Goal: Task Accomplishment & Management: Use online tool/utility

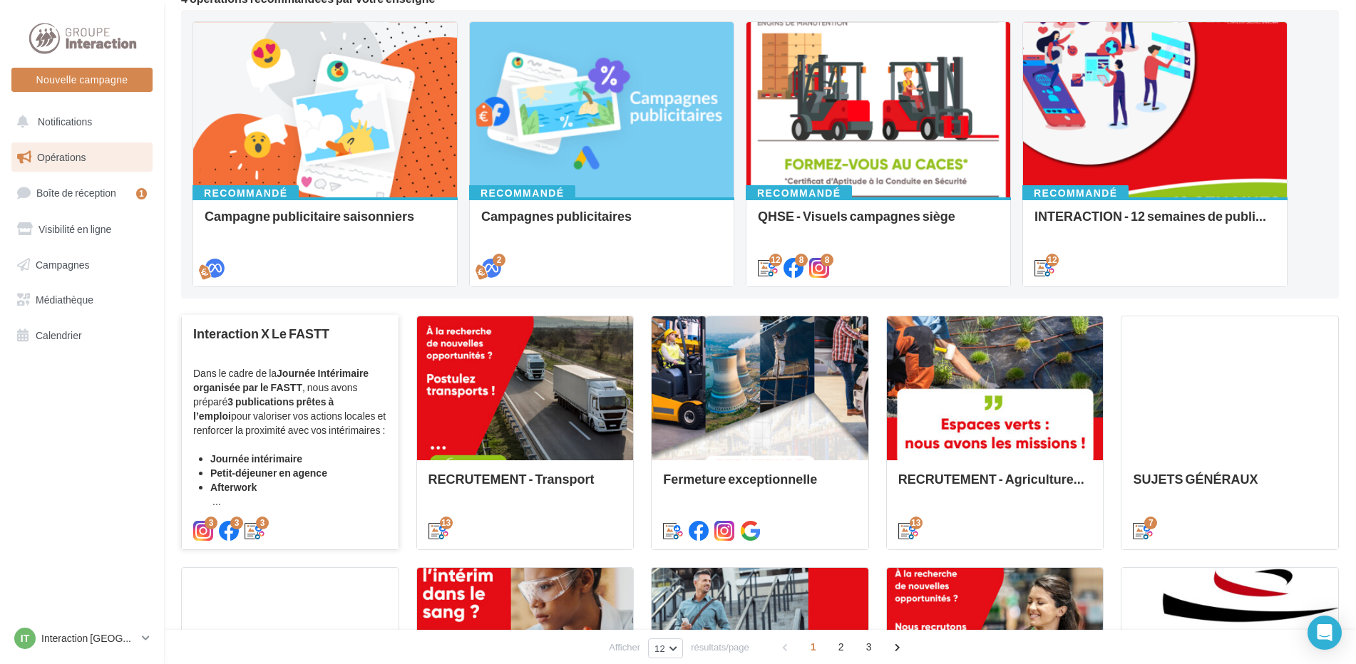
scroll to position [214, 0]
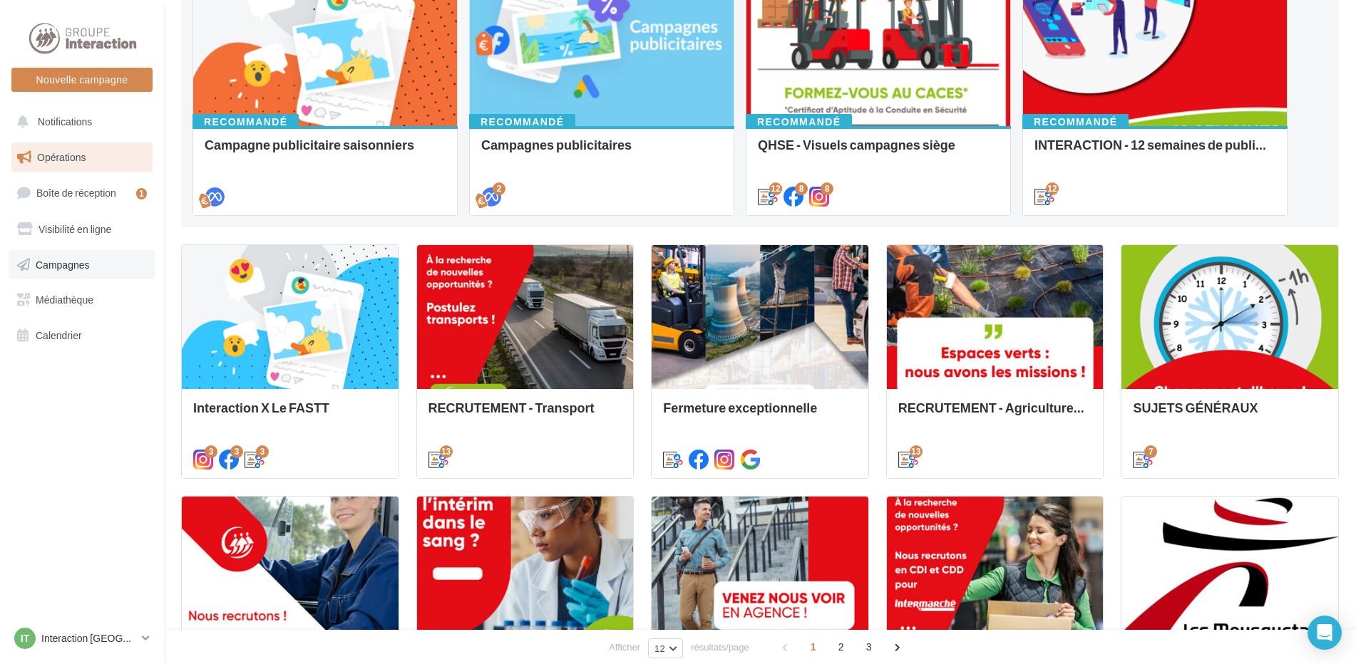
click at [58, 261] on span "Campagnes" at bounding box center [63, 264] width 54 height 12
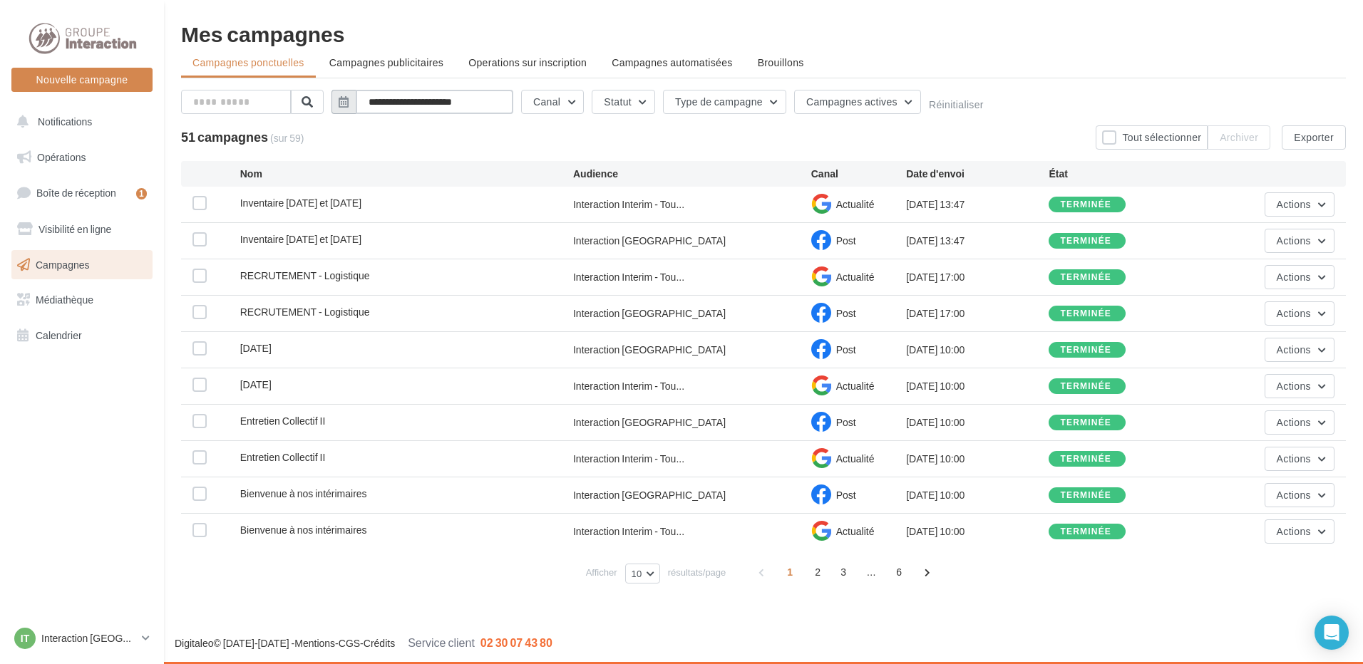
click at [385, 106] on input "**********" at bounding box center [435, 102] width 158 height 24
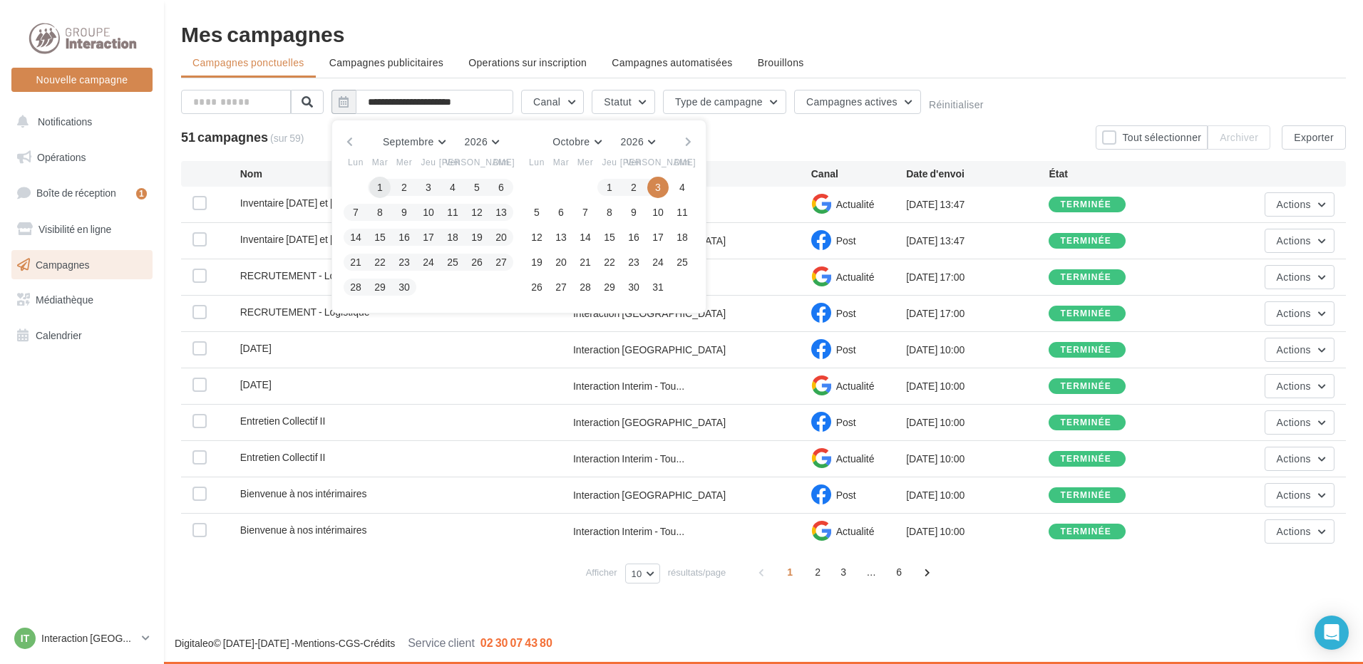
click at [379, 186] on button "1" at bounding box center [379, 187] width 21 height 21
click at [268, 136] on span "51 campagnes" at bounding box center [224, 137] width 87 height 16
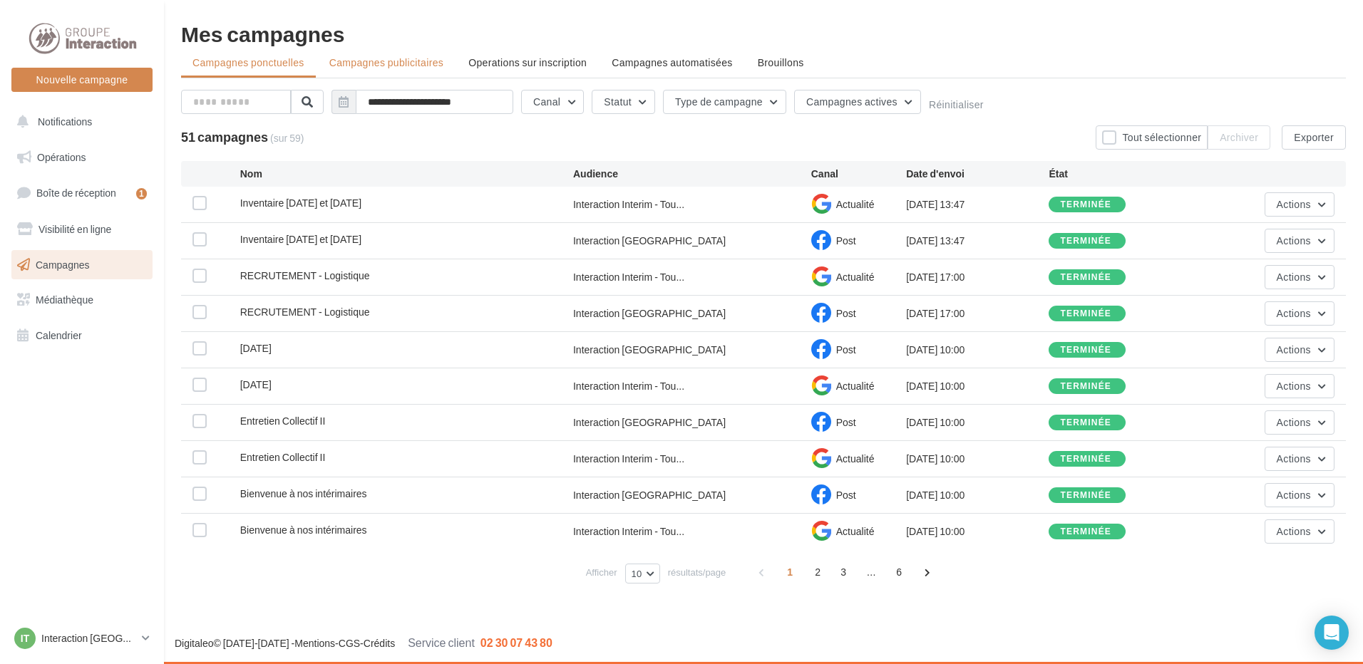
click at [402, 56] on span "Campagnes publicitaires" at bounding box center [386, 62] width 114 height 12
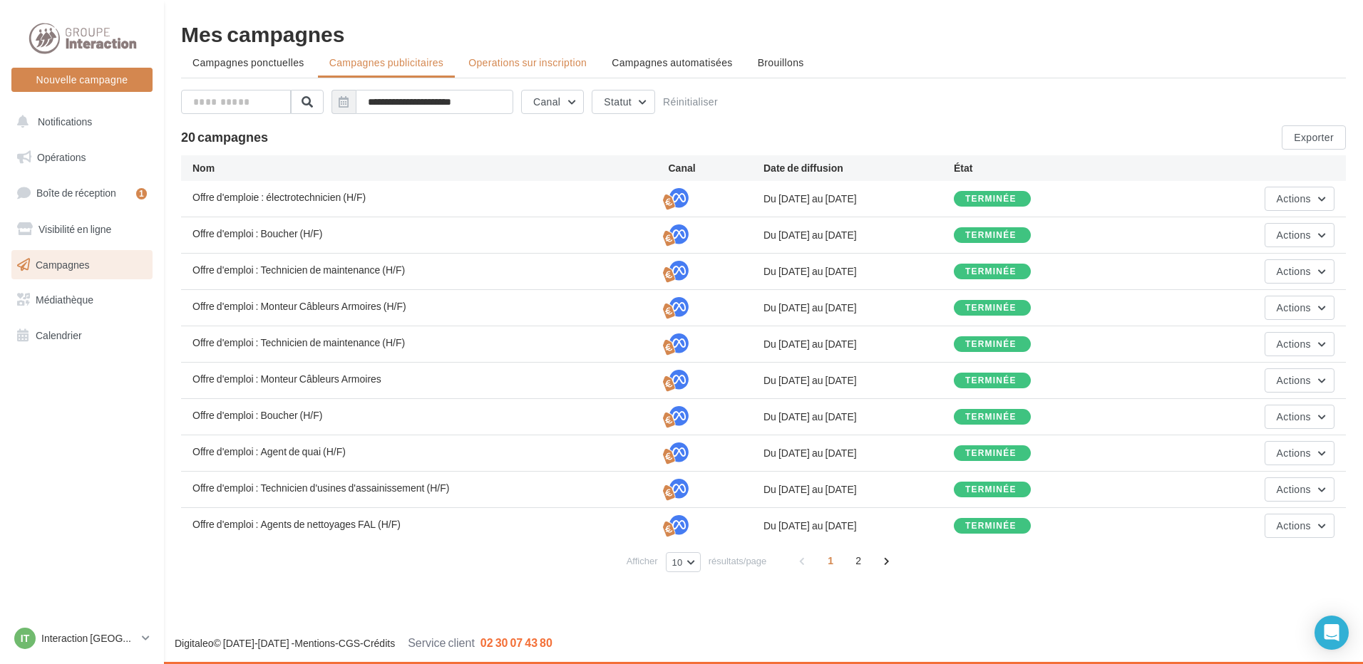
click at [543, 72] on li "Operations sur inscription" at bounding box center [527, 63] width 141 height 26
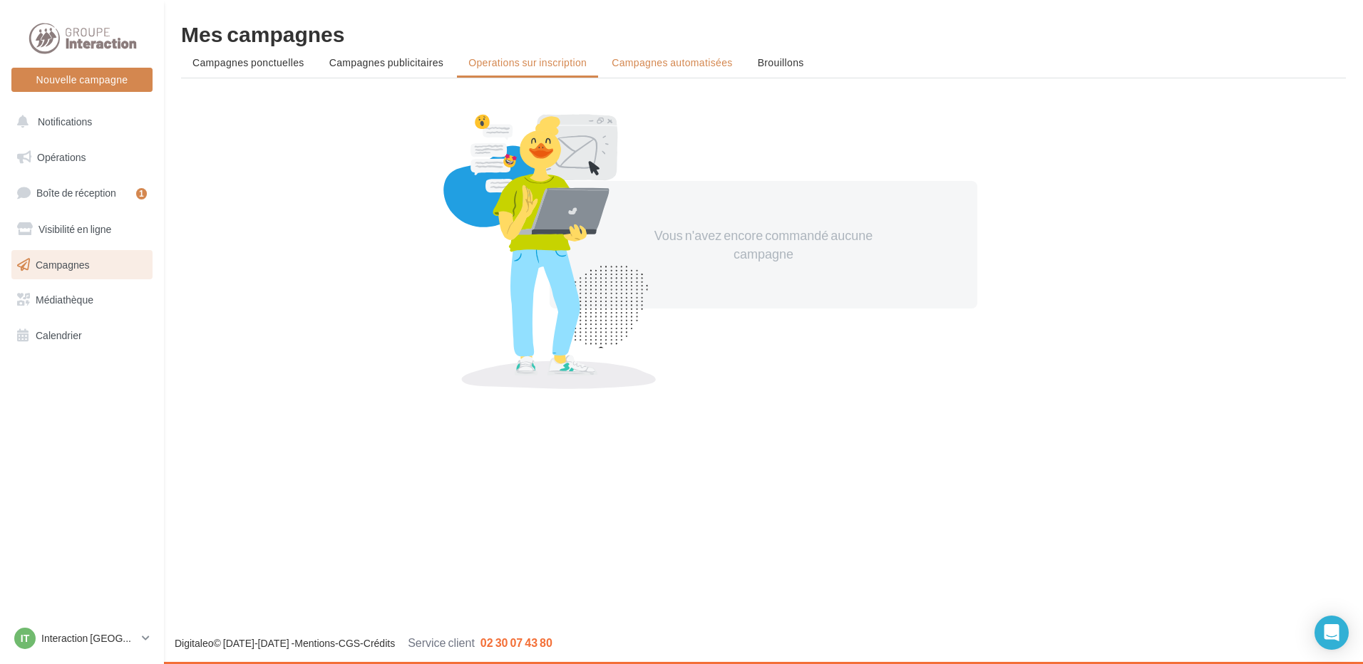
click at [712, 69] on li "Campagnes automatisées" at bounding box center [671, 63] width 143 height 26
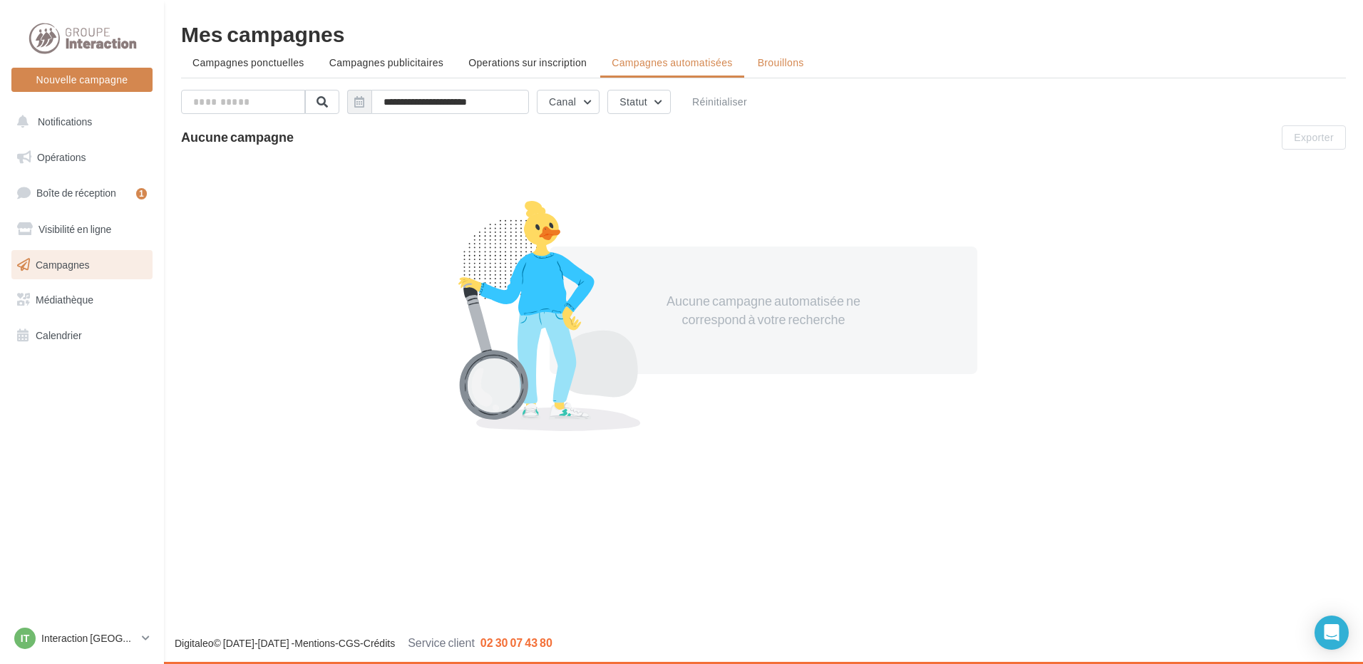
click at [764, 64] on span "Brouillons" at bounding box center [781, 62] width 46 height 12
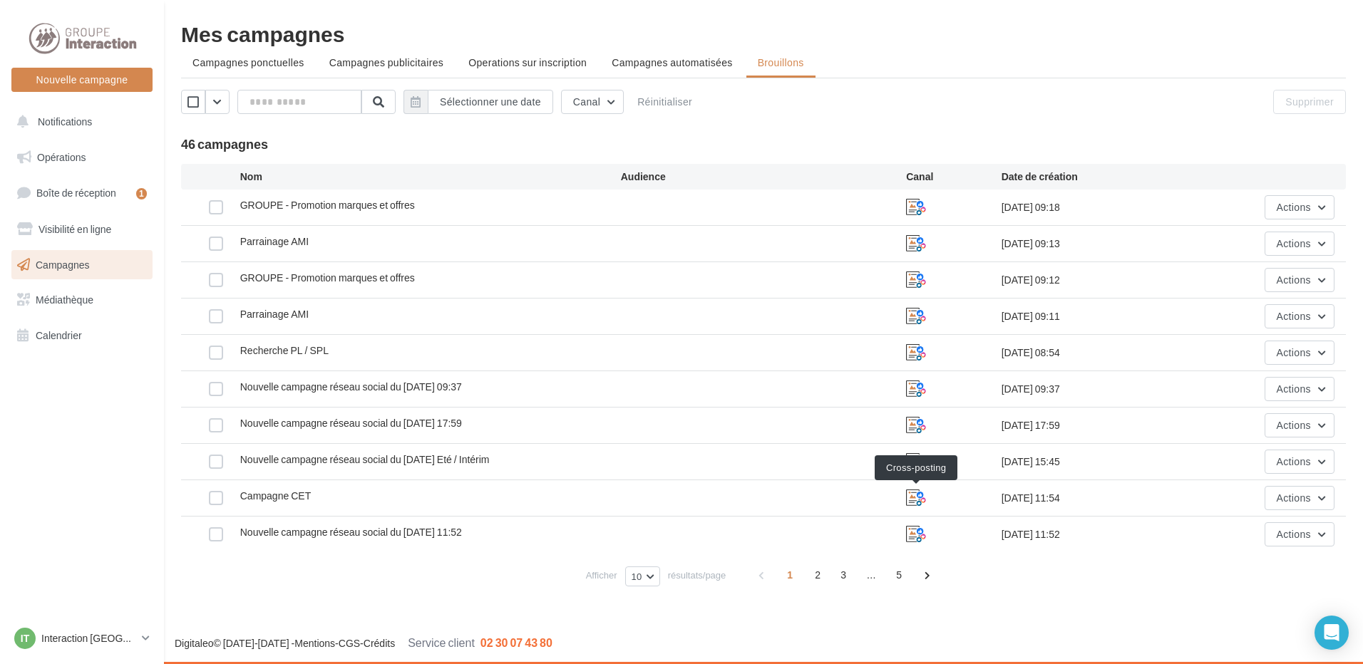
click at [923, 500] on icon at bounding box center [916, 498] width 20 height 20
click at [218, 496] on label at bounding box center [216, 498] width 14 height 14
click at [1284, 495] on span "Actions" at bounding box center [1294, 498] width 34 height 12
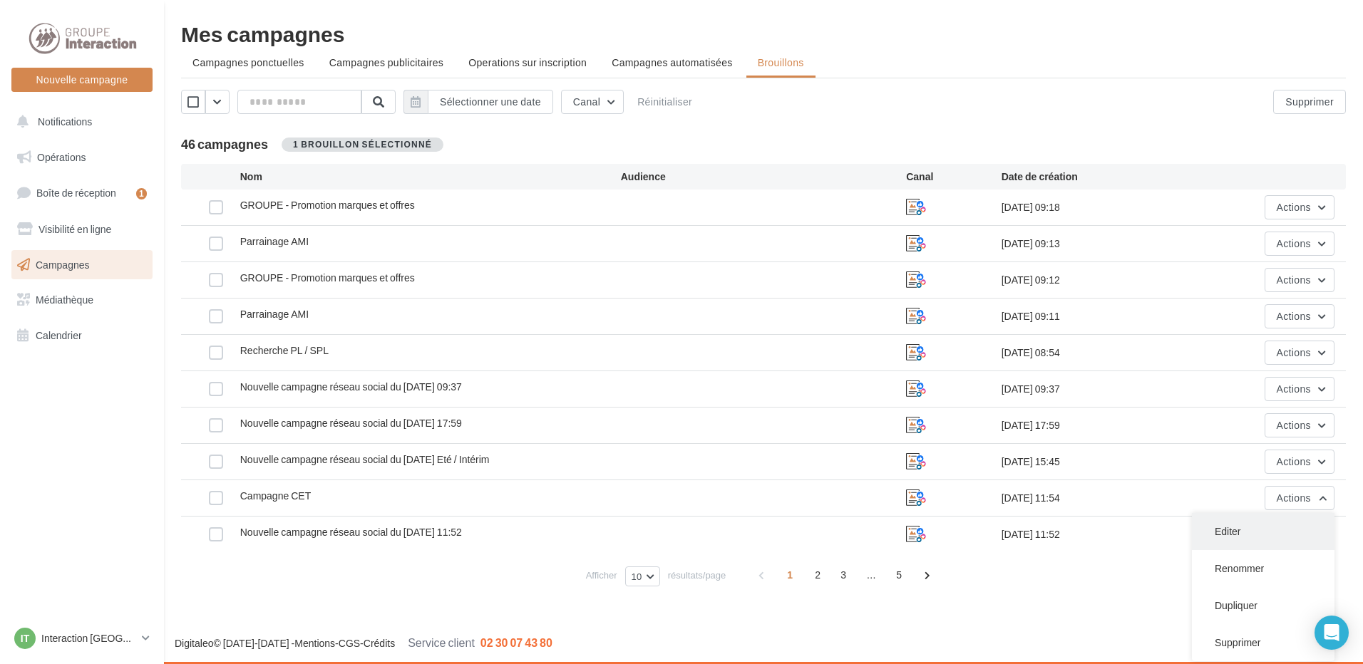
click at [1228, 530] on button "Editer" at bounding box center [1263, 531] width 143 height 37
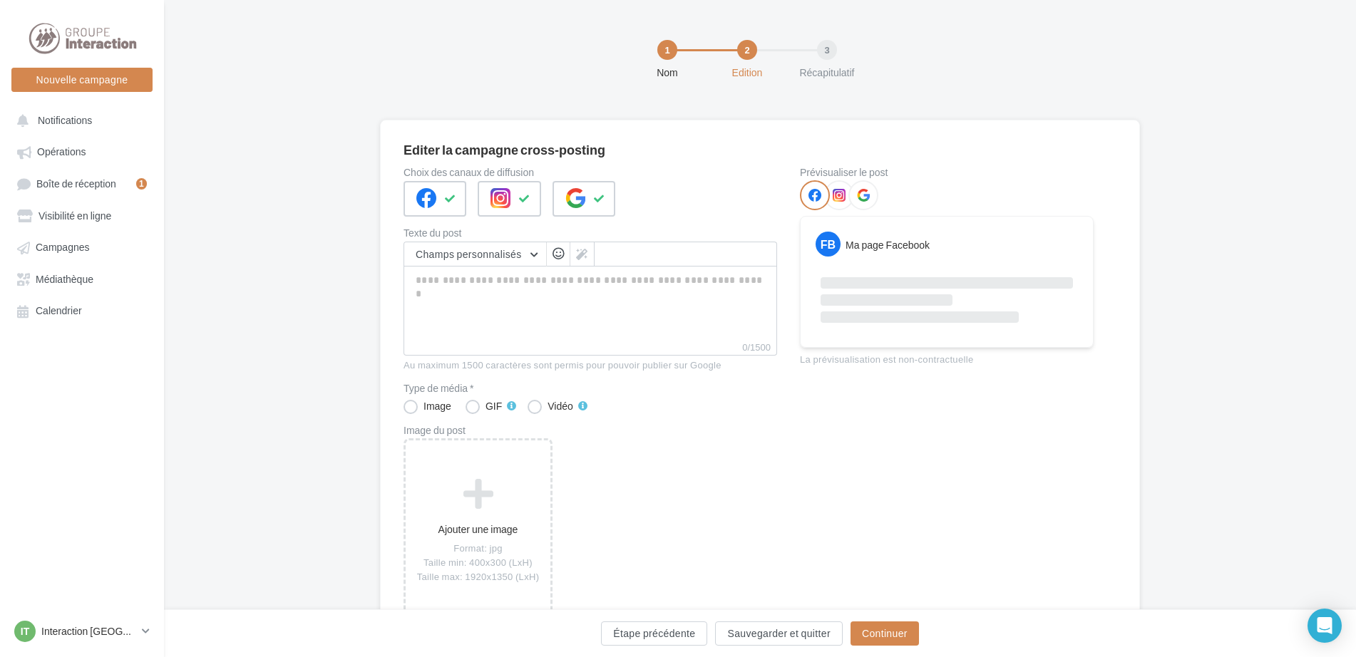
scroll to position [71, 0]
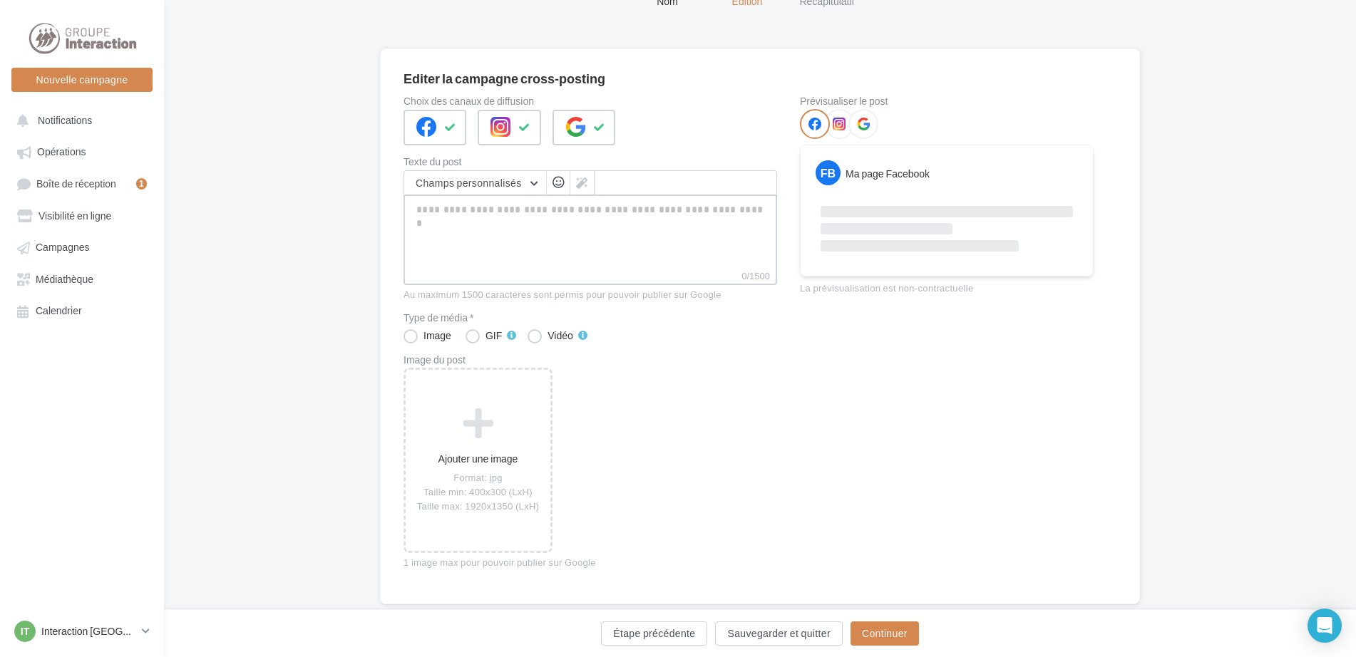
click at [549, 215] on textarea "0/1500" at bounding box center [591, 232] width 374 height 74
click at [515, 188] on span "Champs personnalisés" at bounding box center [469, 183] width 106 height 12
click at [684, 217] on textarea "0/1500" at bounding box center [591, 232] width 374 height 74
click at [629, 630] on button "Étape précédente" at bounding box center [654, 634] width 106 height 24
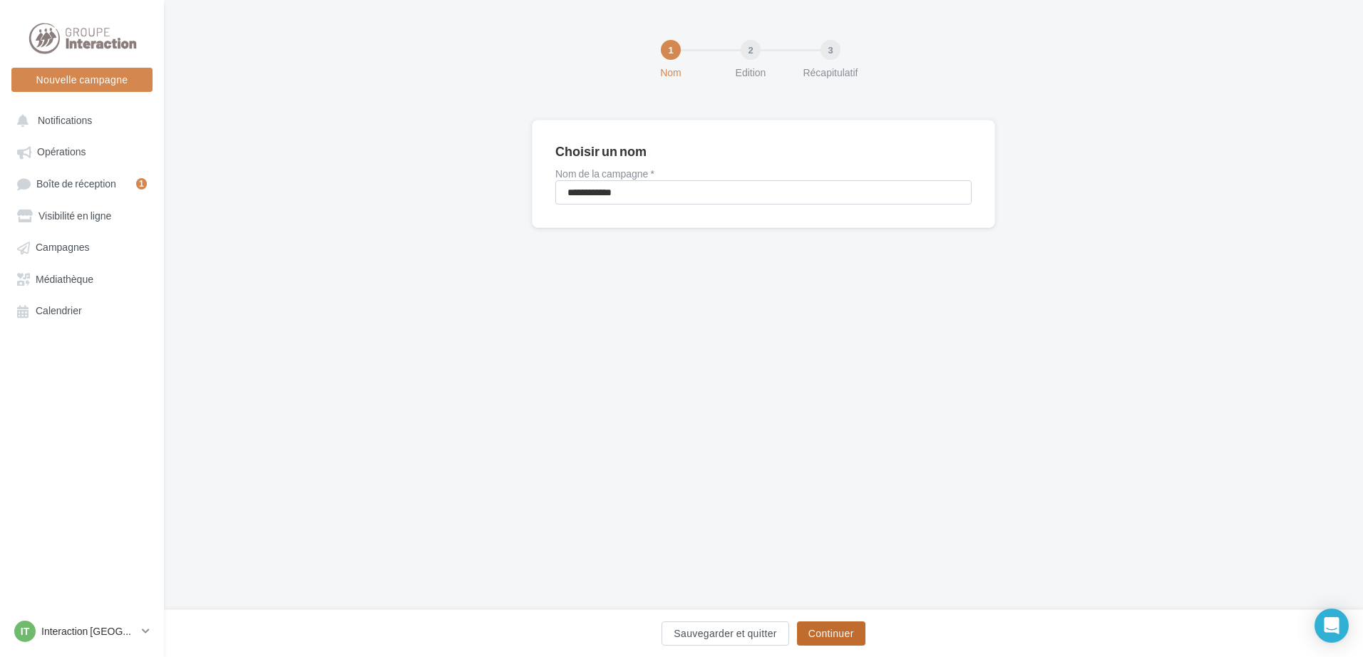
click at [805, 631] on button "Continuer" at bounding box center [831, 634] width 68 height 24
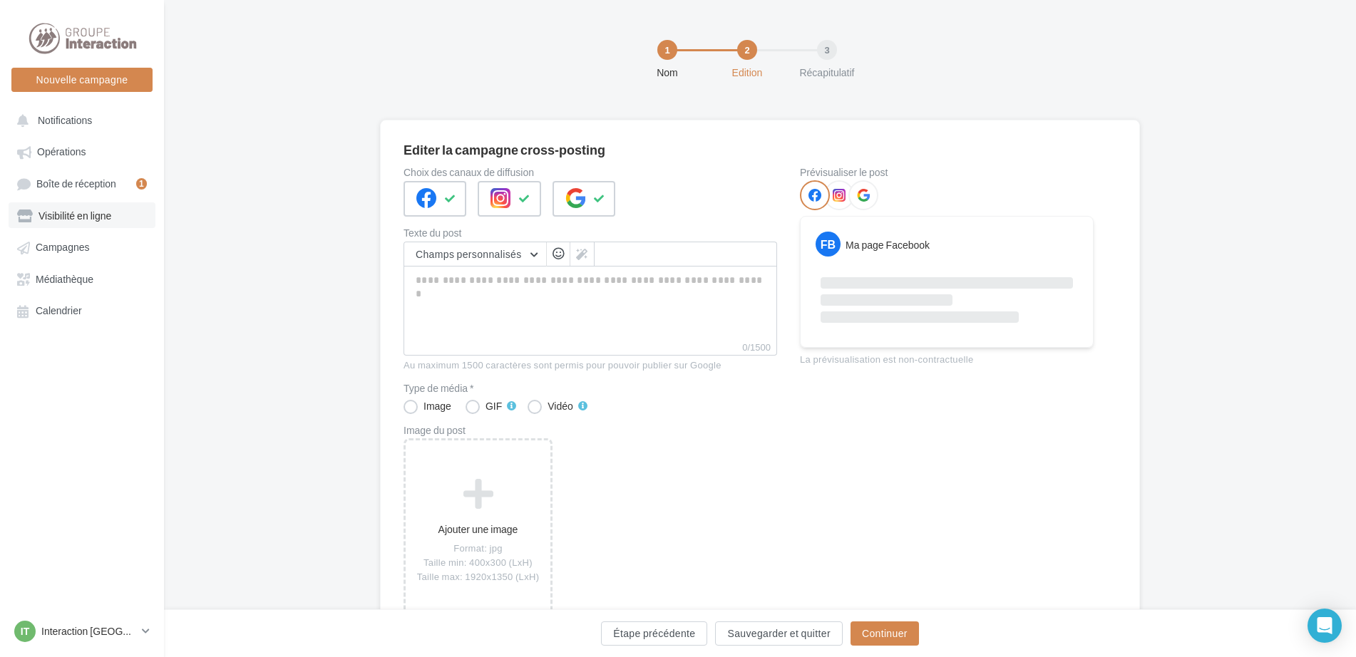
click at [91, 213] on span "Visibilité en ligne" at bounding box center [74, 216] width 73 height 12
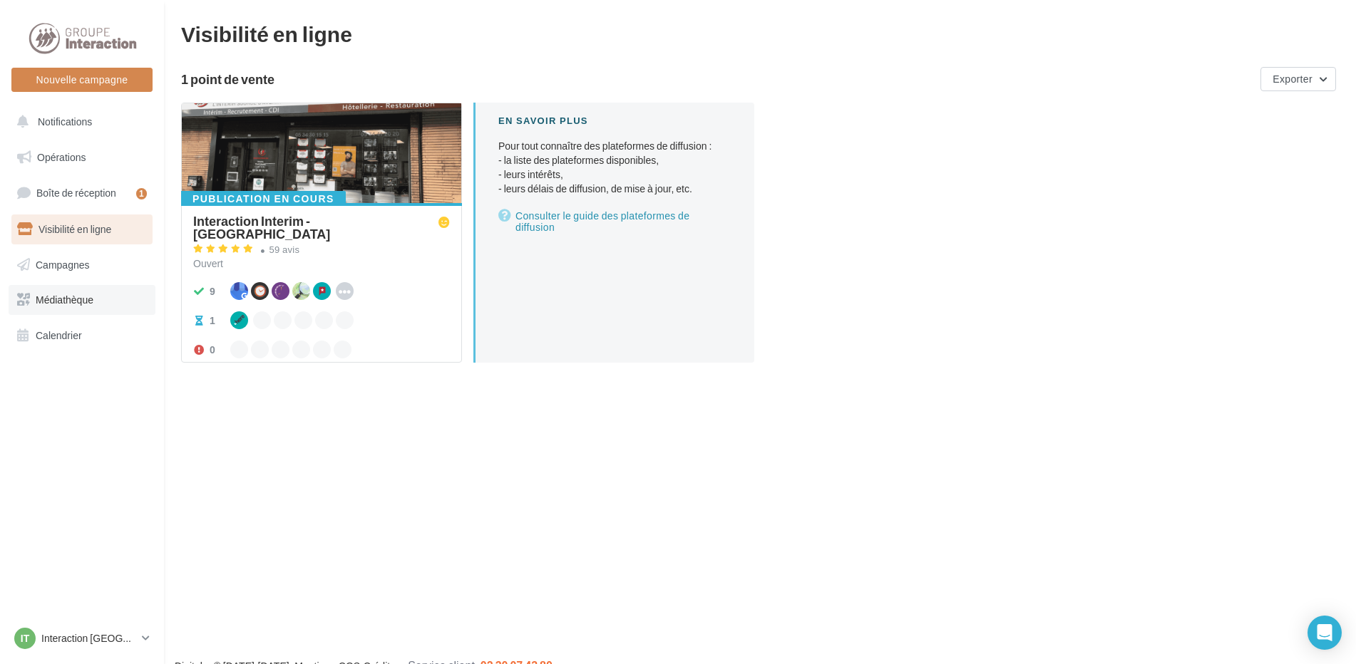
click at [69, 304] on span "Médiathèque" at bounding box center [65, 300] width 58 height 12
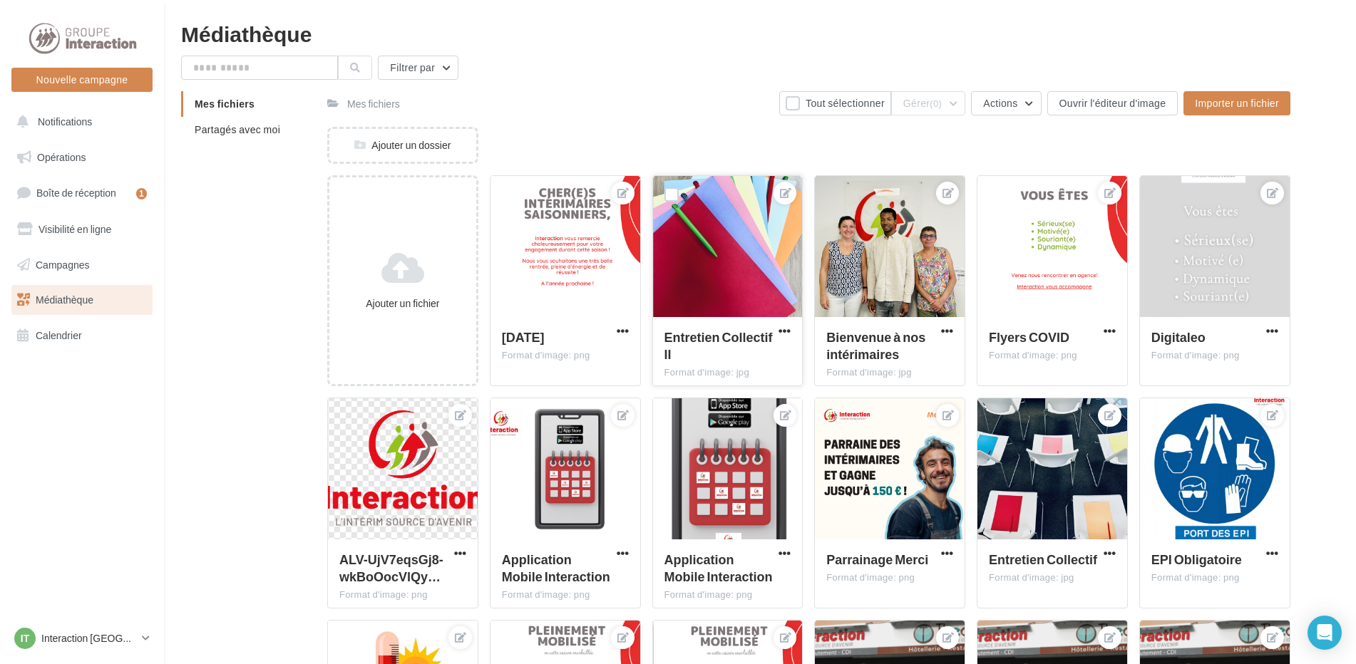
click at [721, 287] on div at bounding box center [728, 247] width 150 height 143
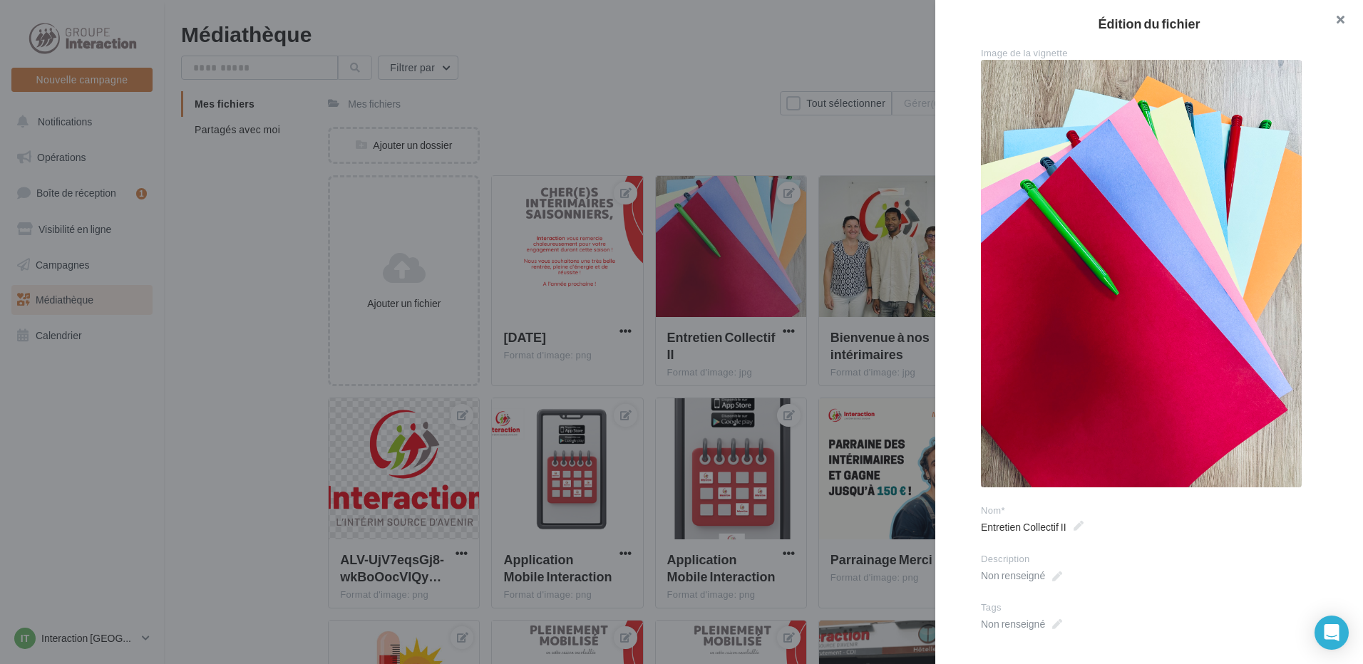
click at [1335, 22] on button "button" at bounding box center [1334, 21] width 57 height 43
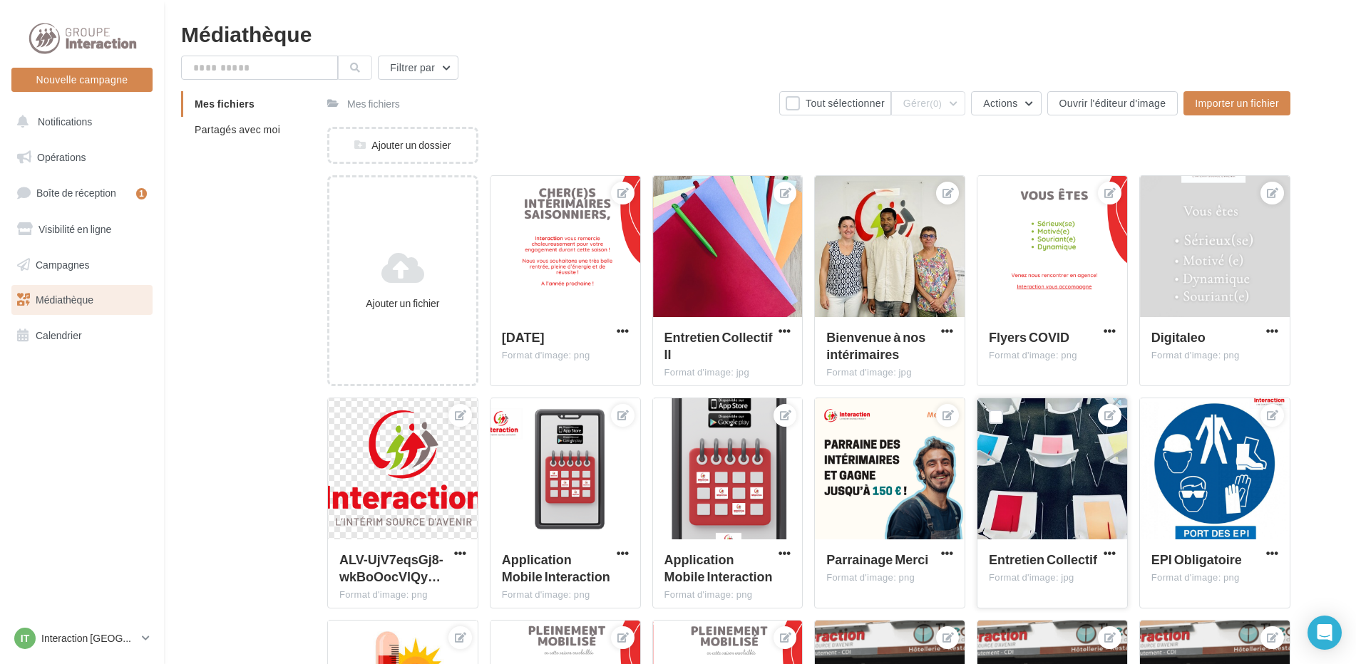
click at [1057, 477] on div at bounding box center [1052, 470] width 150 height 143
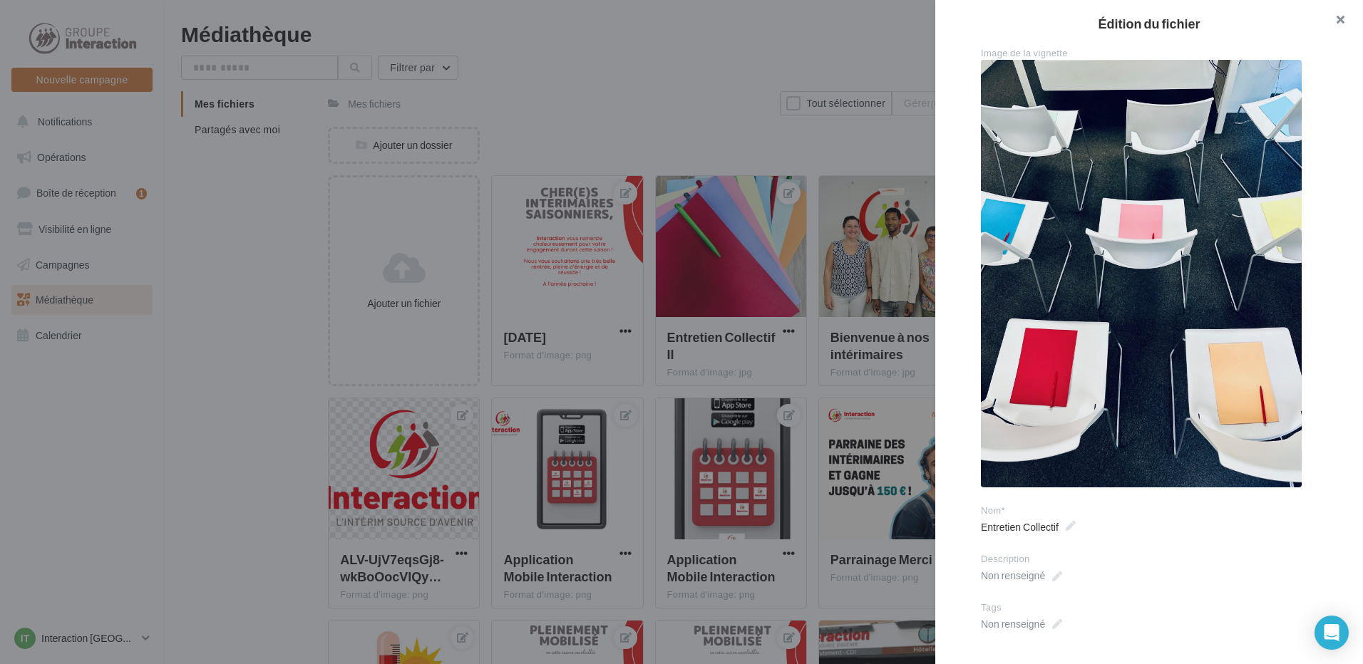
click at [1344, 11] on button "button" at bounding box center [1334, 21] width 57 height 43
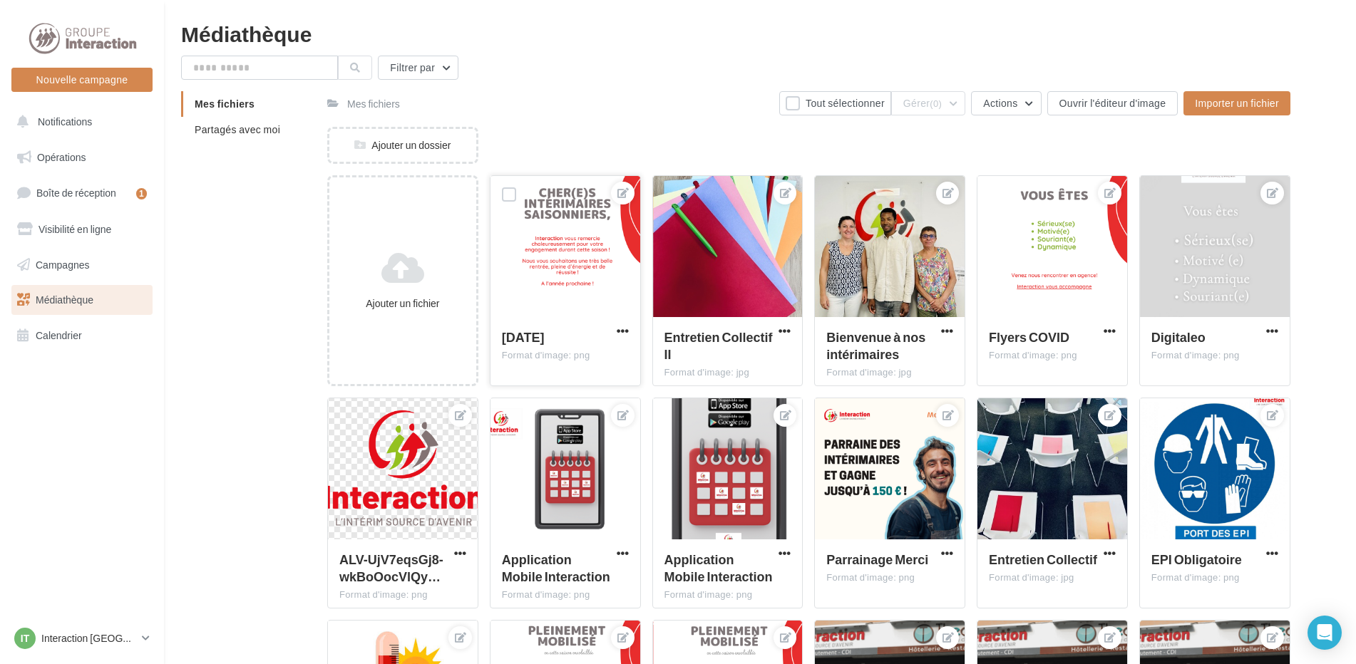
click at [573, 297] on div at bounding box center [566, 247] width 150 height 143
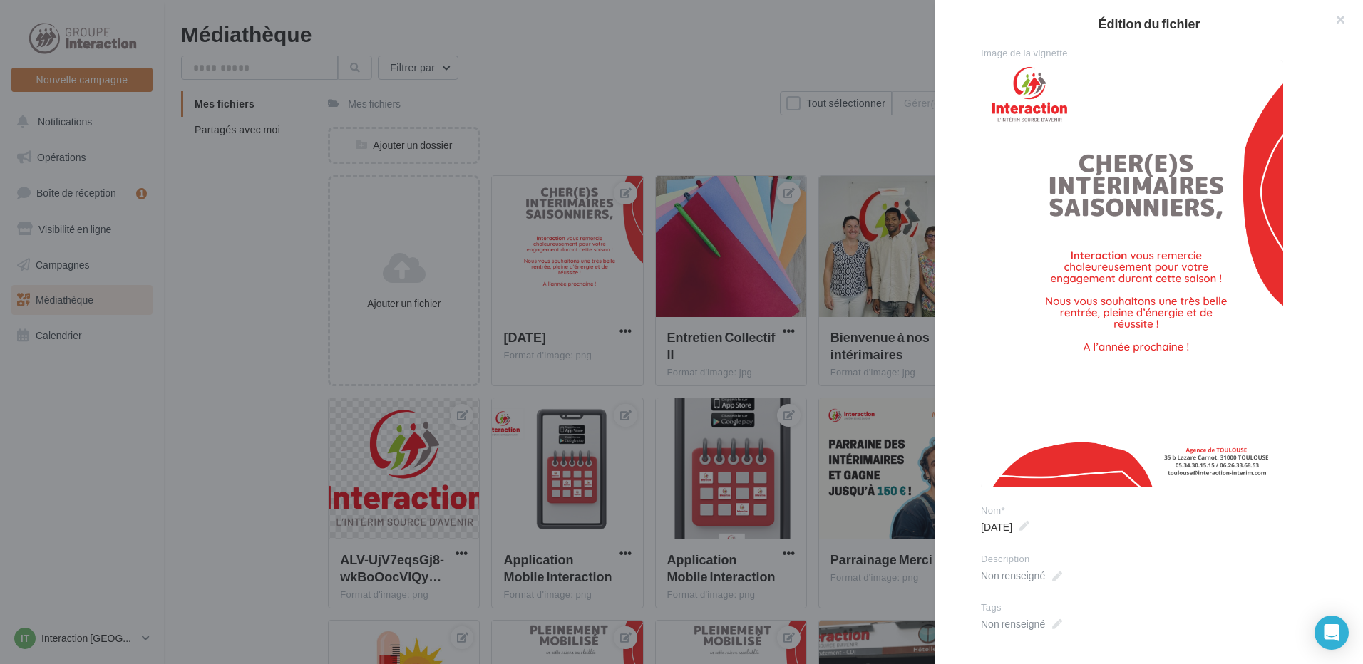
click at [852, 309] on div at bounding box center [681, 332] width 1363 height 664
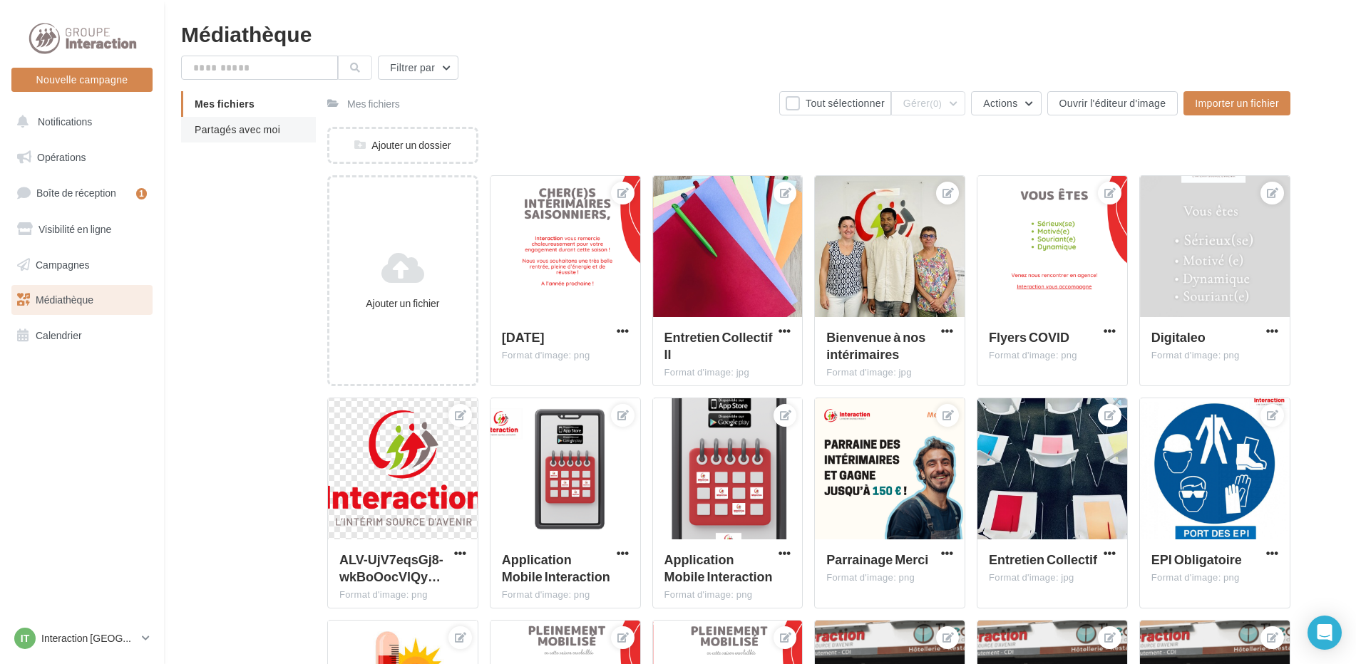
click at [247, 128] on span "Partagés avec moi" at bounding box center [238, 129] width 86 height 12
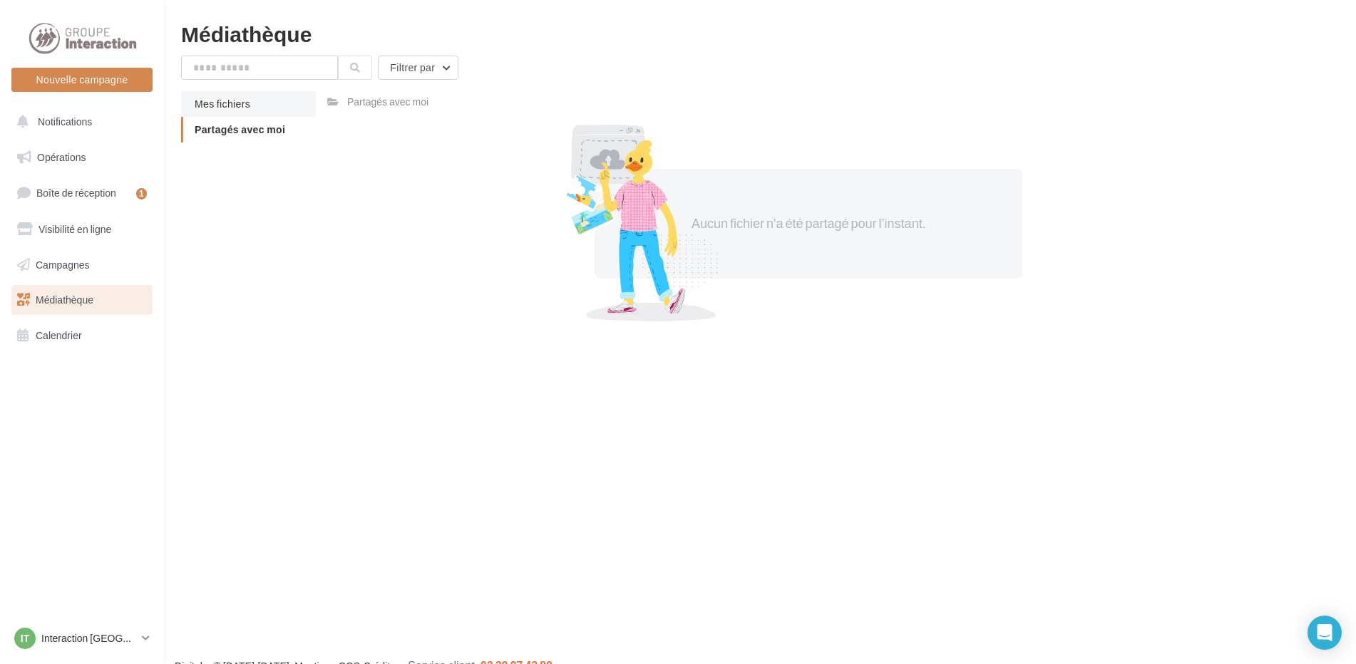
click at [235, 96] on li "Mes fichiers" at bounding box center [248, 104] width 135 height 26
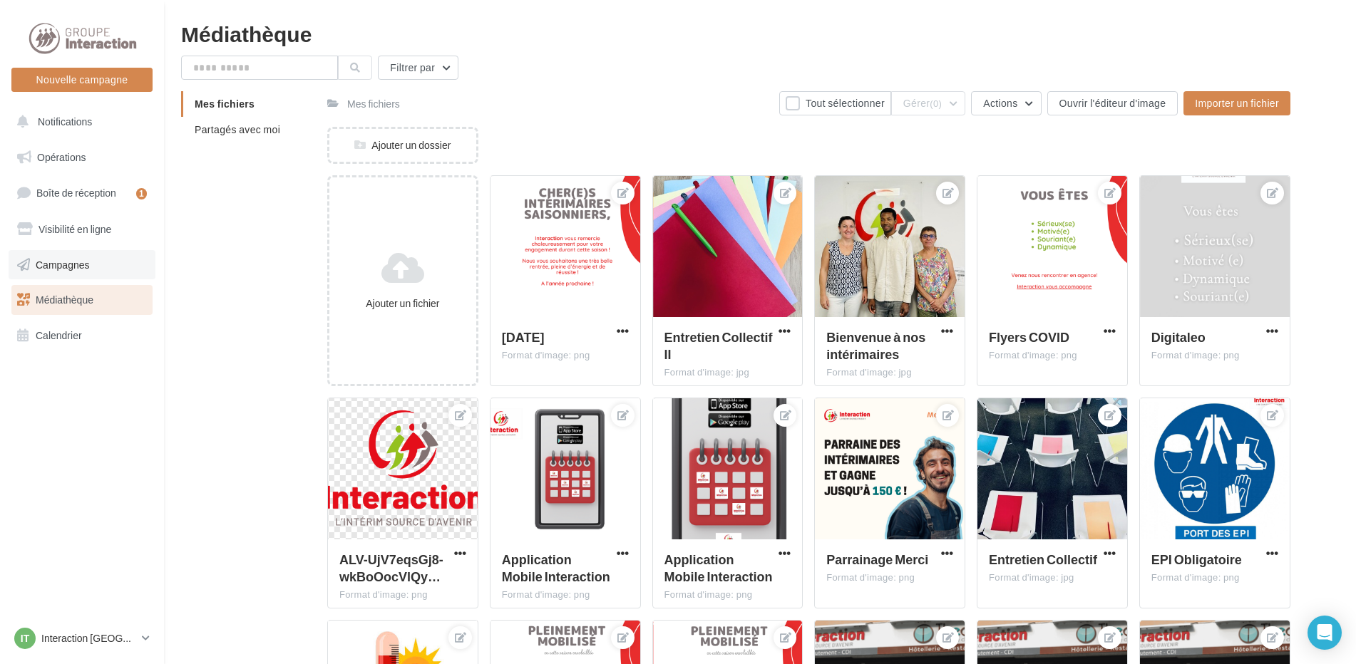
click at [74, 267] on span "Campagnes" at bounding box center [63, 264] width 54 height 12
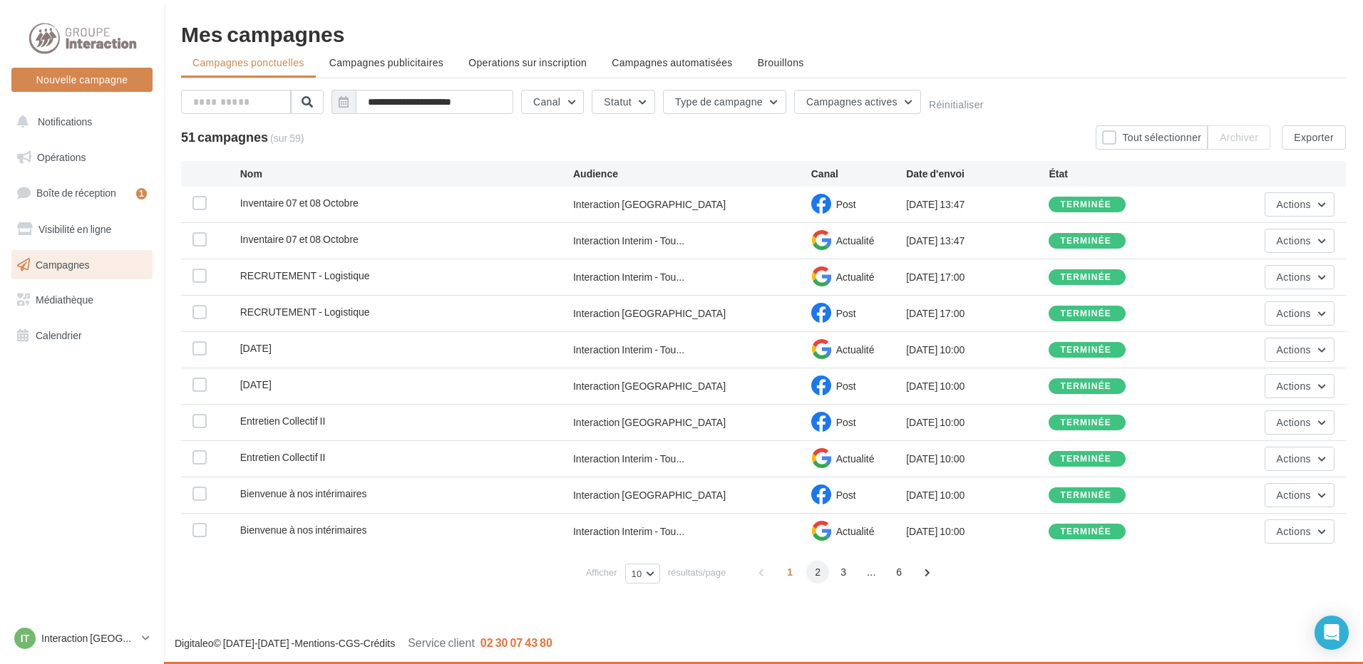
click at [816, 577] on span "2" at bounding box center [817, 572] width 23 height 23
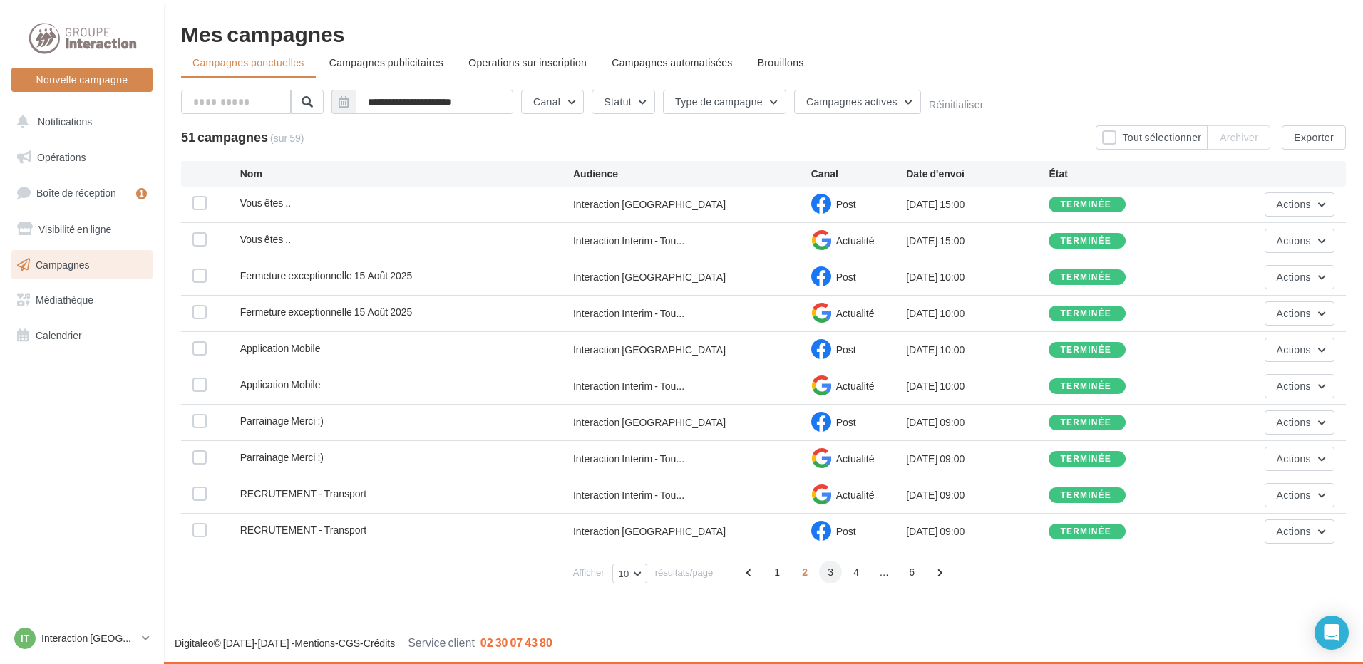
click at [823, 578] on span "3" at bounding box center [830, 572] width 23 height 23
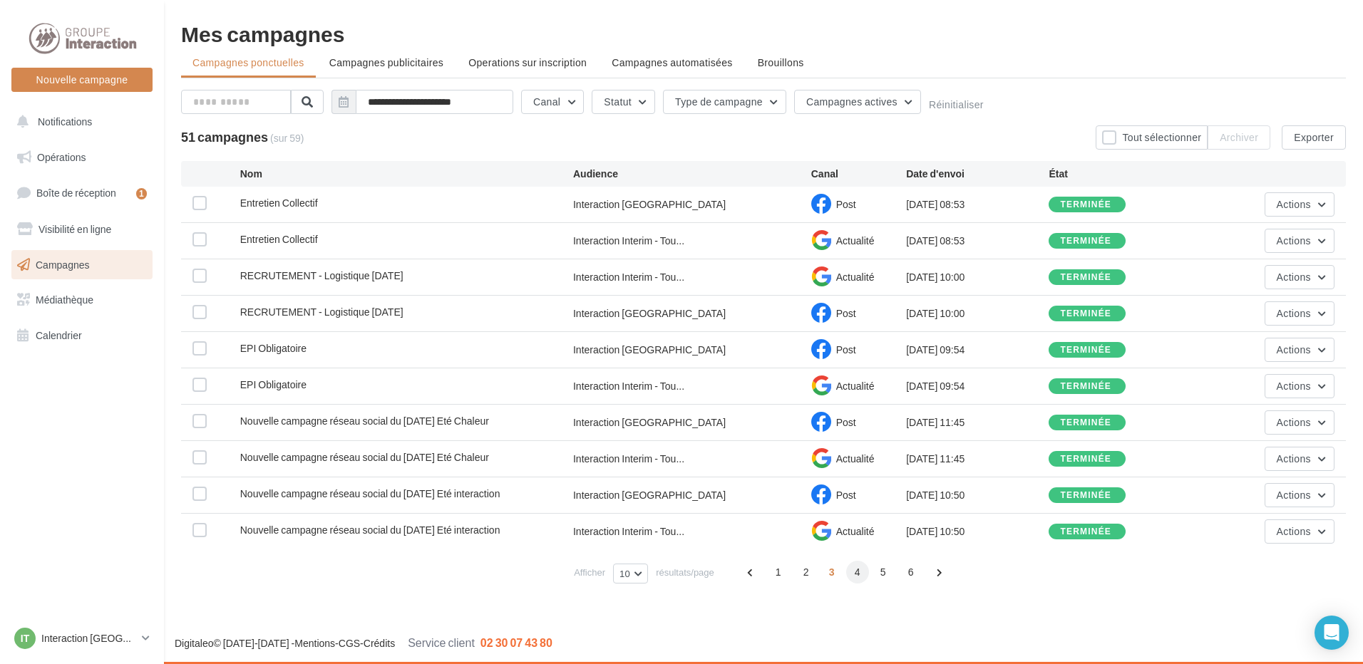
click at [856, 574] on span "4" at bounding box center [857, 572] width 23 height 23
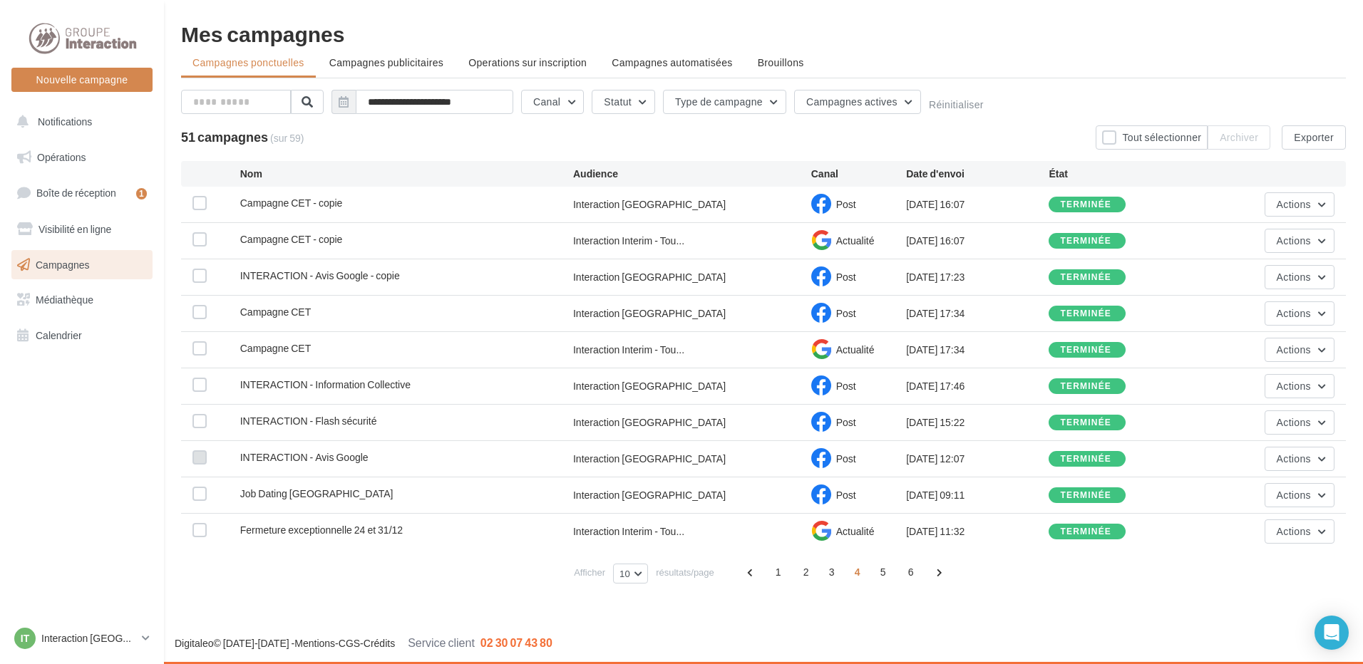
click at [199, 460] on label at bounding box center [199, 458] width 14 height 14
click at [1282, 456] on span "Actions" at bounding box center [1294, 459] width 34 height 12
click at [1243, 566] on button "Dupliquer" at bounding box center [1263, 566] width 143 height 37
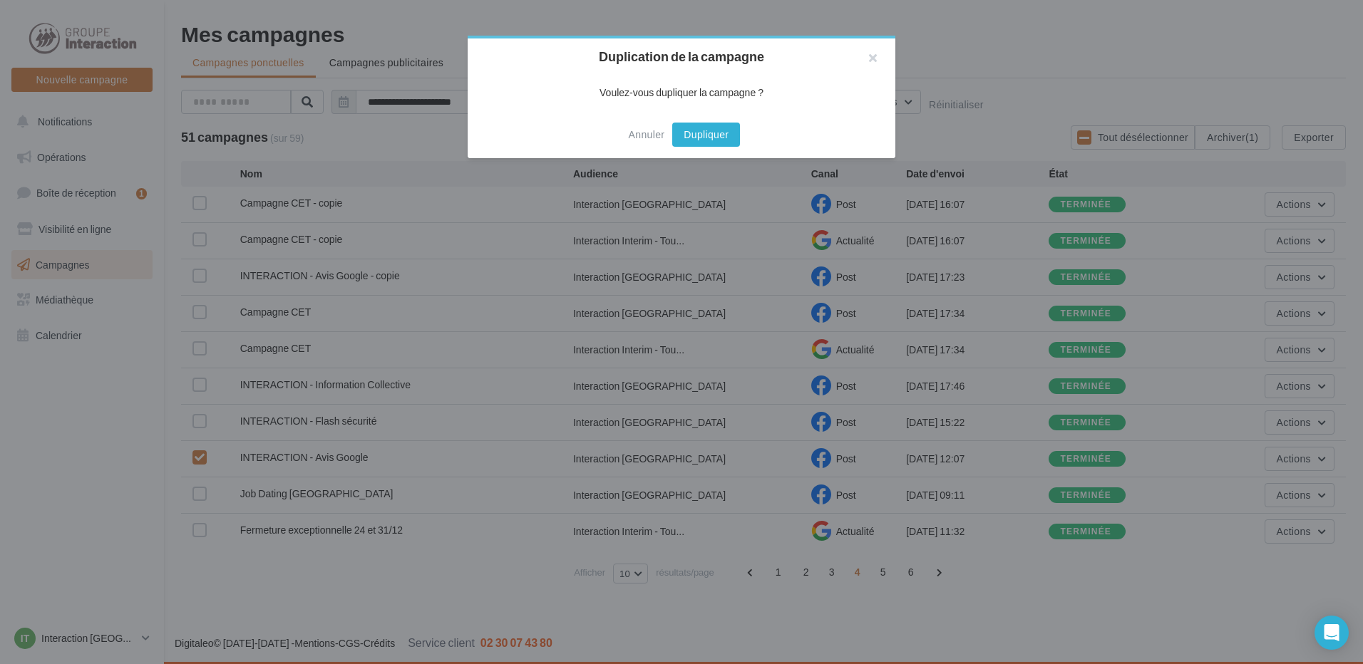
click at [719, 140] on button "Dupliquer" at bounding box center [706, 135] width 68 height 24
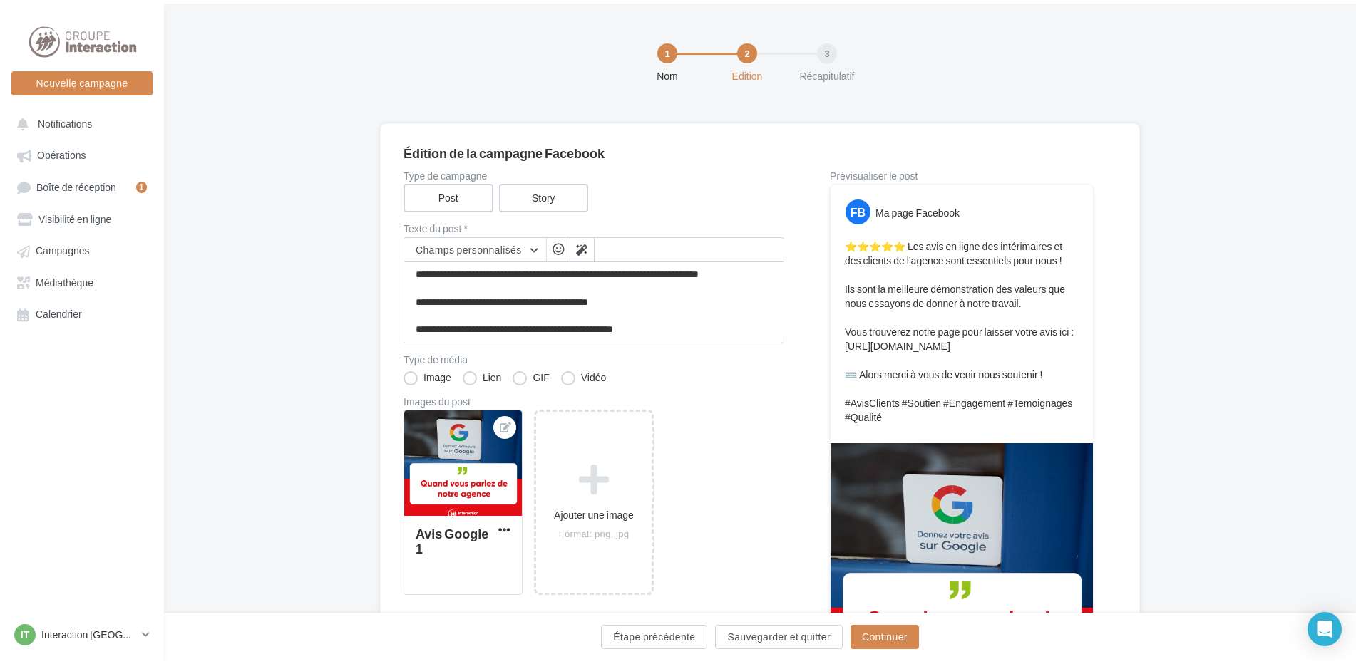
scroll to position [82, 0]
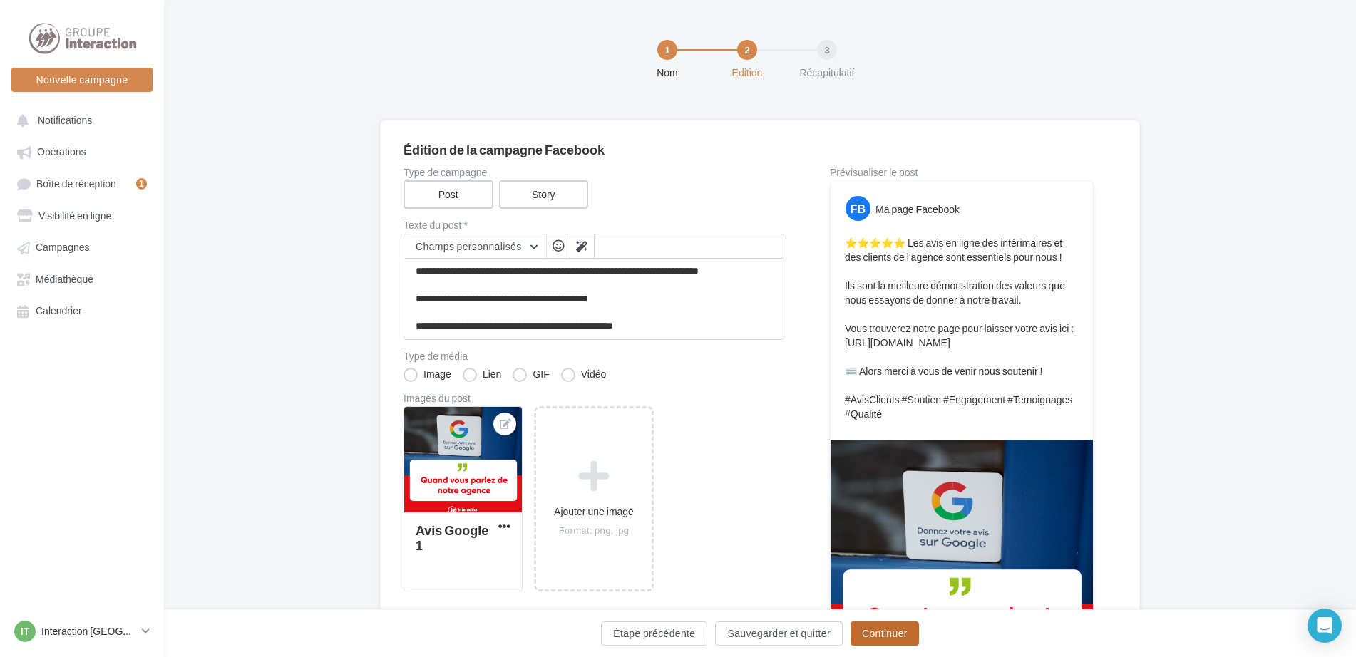
click at [875, 633] on button "Continuer" at bounding box center [885, 634] width 68 height 24
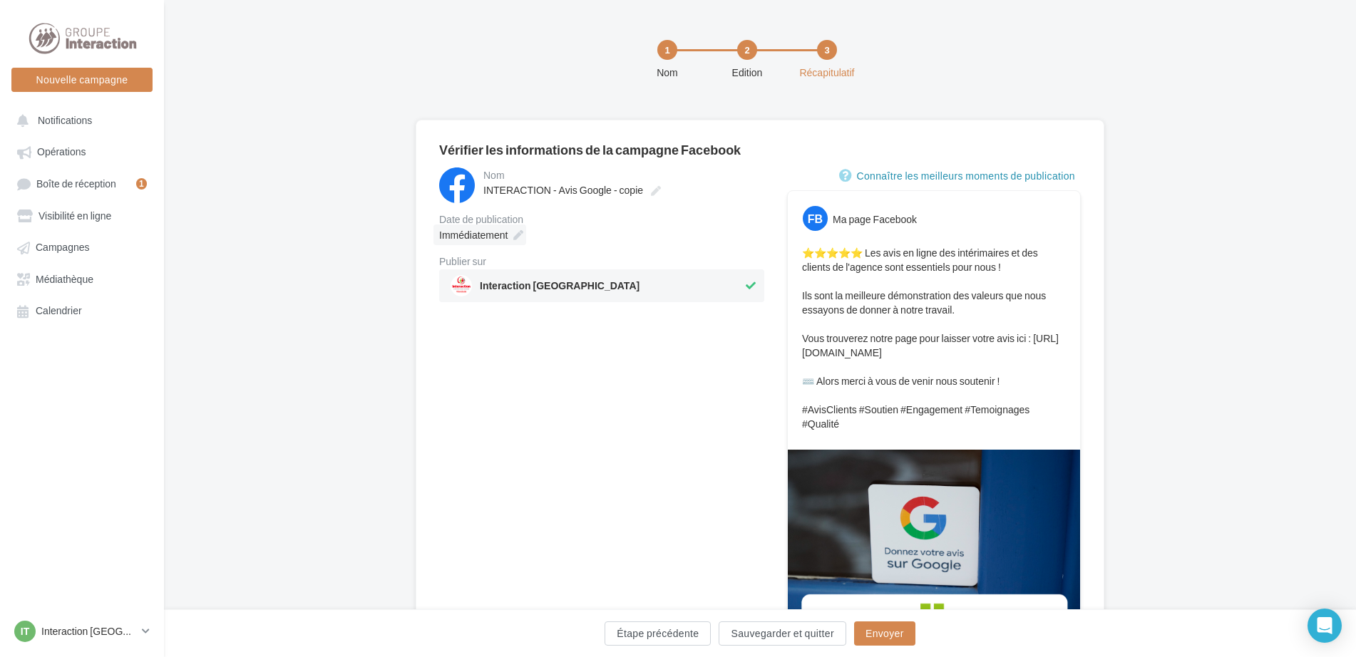
click at [515, 238] on icon at bounding box center [518, 235] width 10 height 10
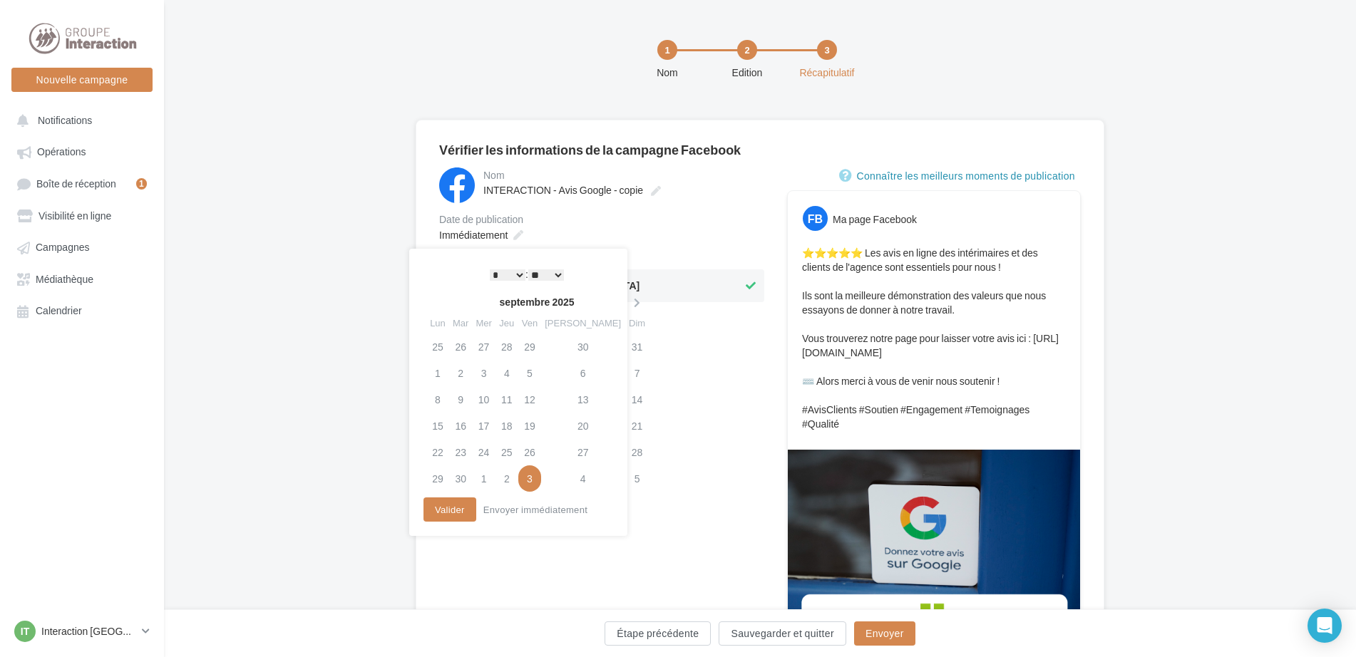
click at [541, 481] on td "3" at bounding box center [529, 479] width 23 height 26
click at [515, 275] on select "* * * * * * * * * * ** ** ** ** ** ** ** ** ** ** ** ** ** **" at bounding box center [508, 274] width 36 height 11
click at [458, 512] on button "Valider" at bounding box center [449, 510] width 53 height 24
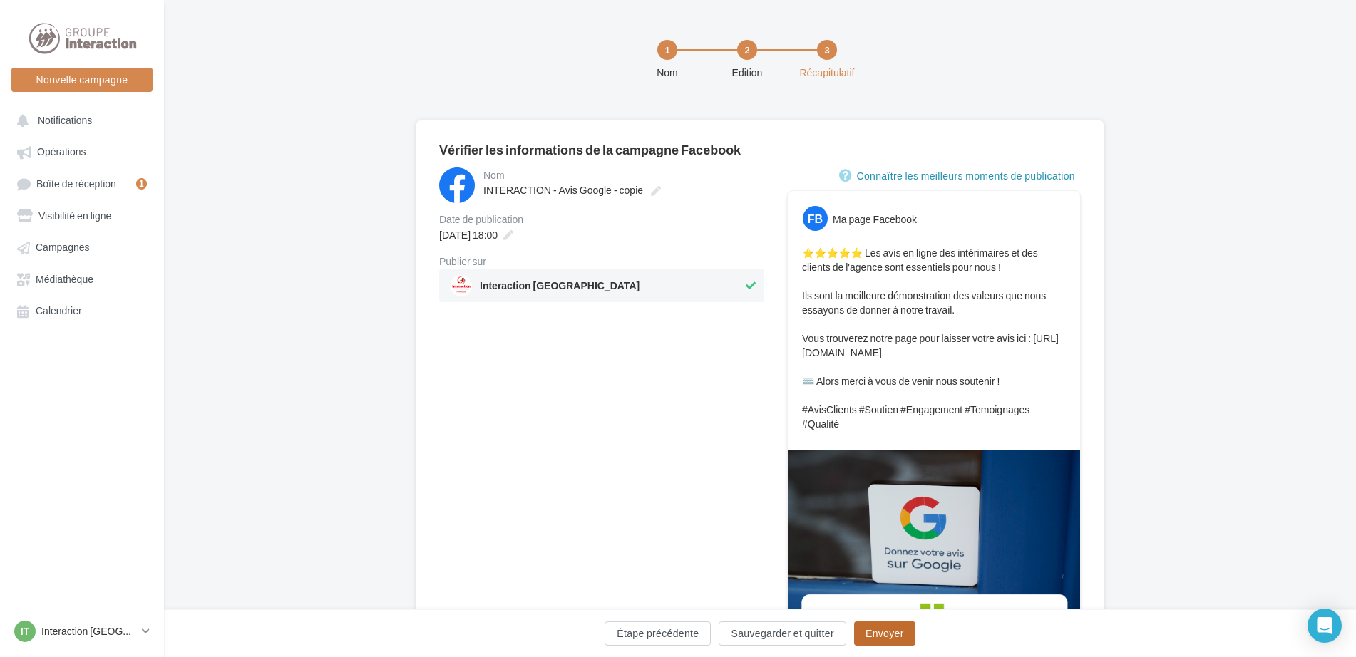
click at [893, 635] on button "Envoyer" at bounding box center [884, 634] width 61 height 24
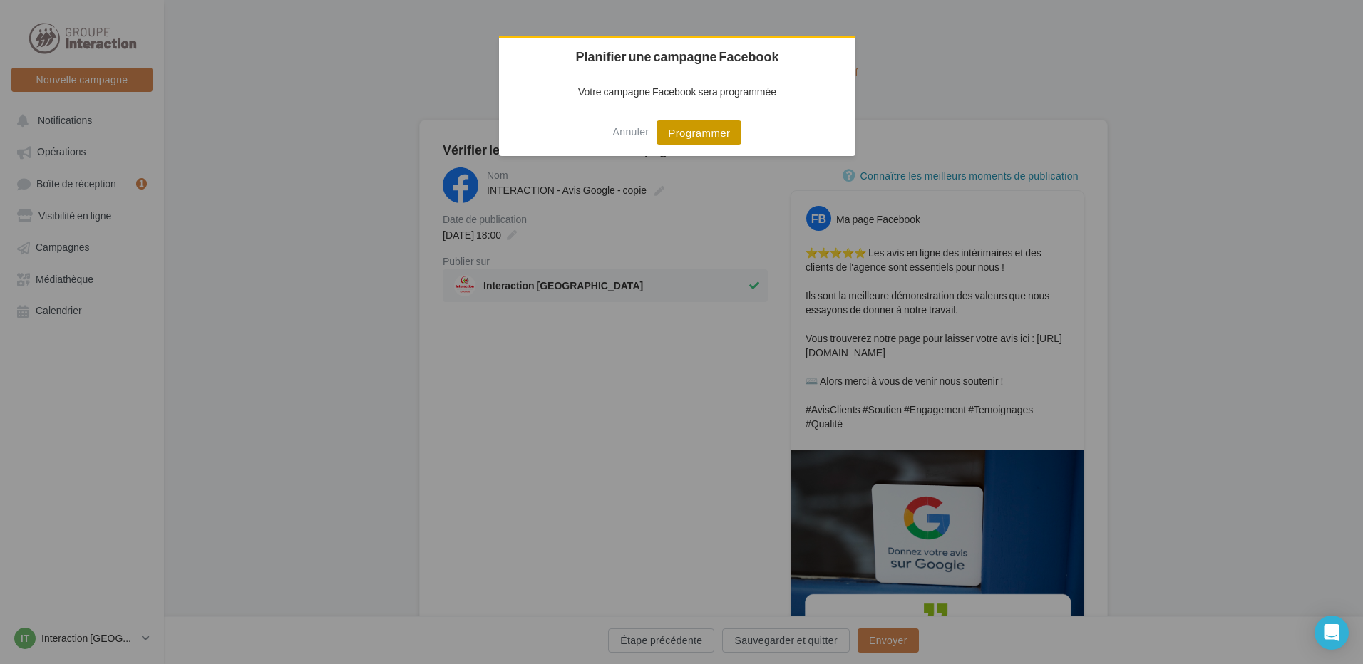
click at [707, 125] on button "Programmer" at bounding box center [699, 132] width 85 height 24
